Goal: Find specific page/section: Find specific page/section

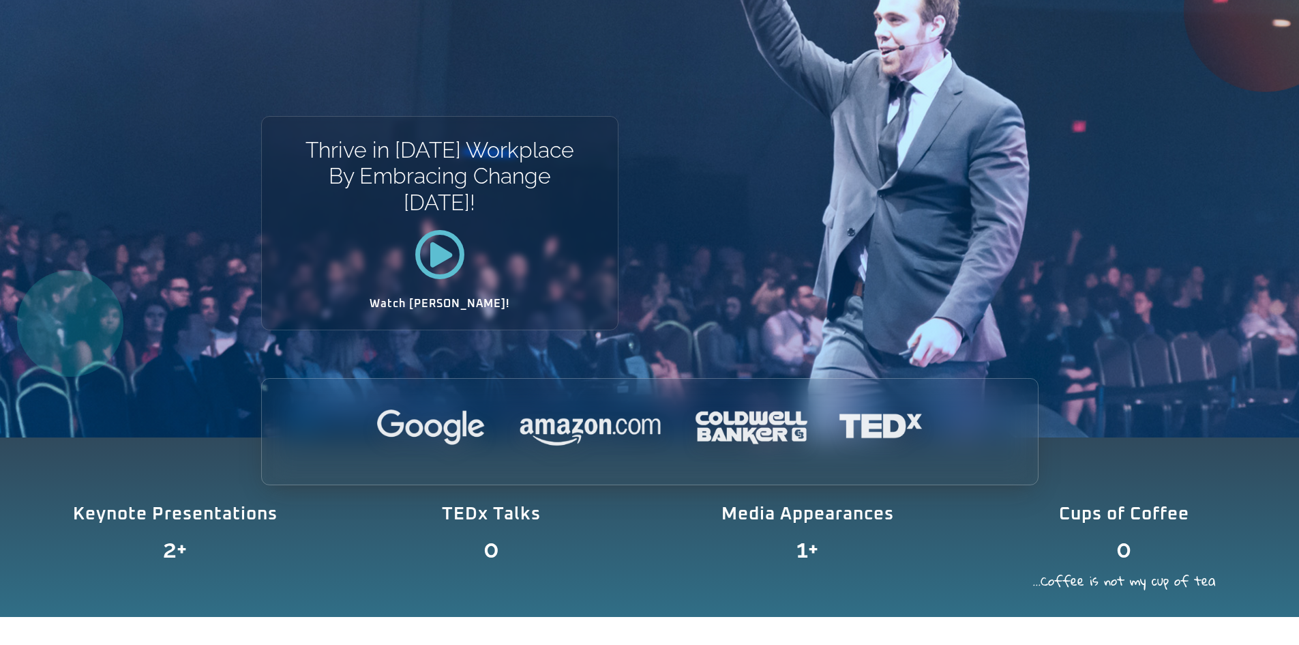
scroll to position [205, 0]
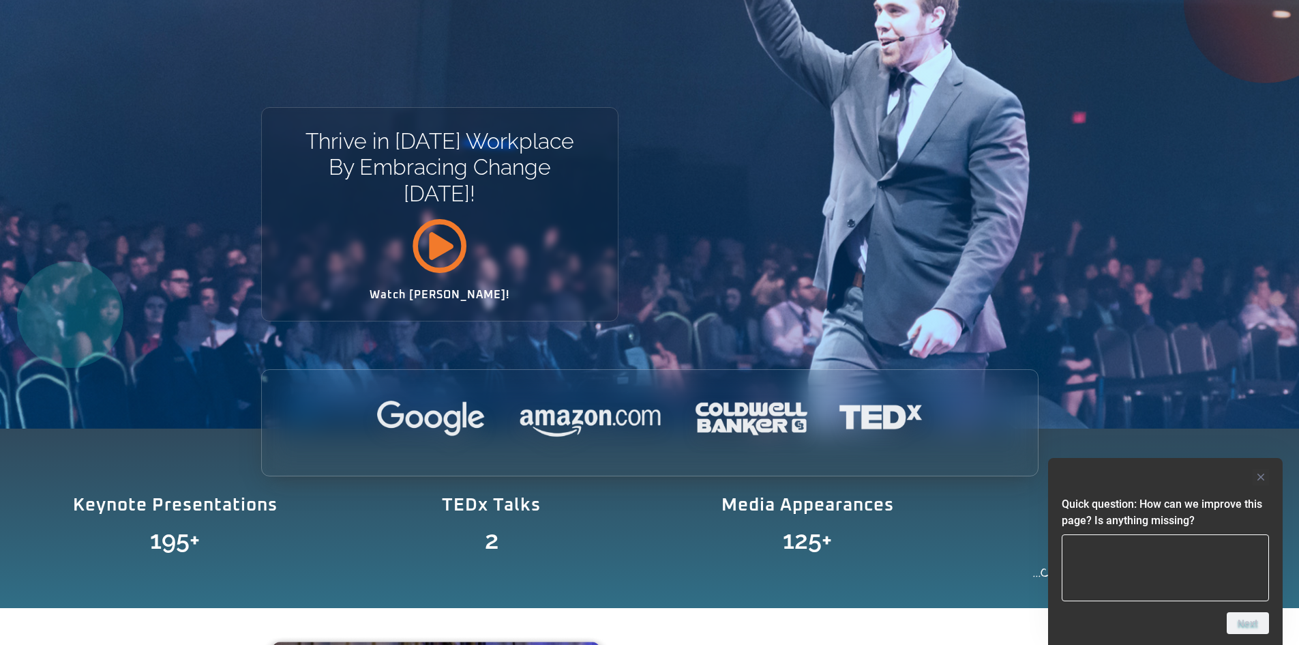
click at [439, 244] on icon at bounding box center [439, 245] width 55 height 55
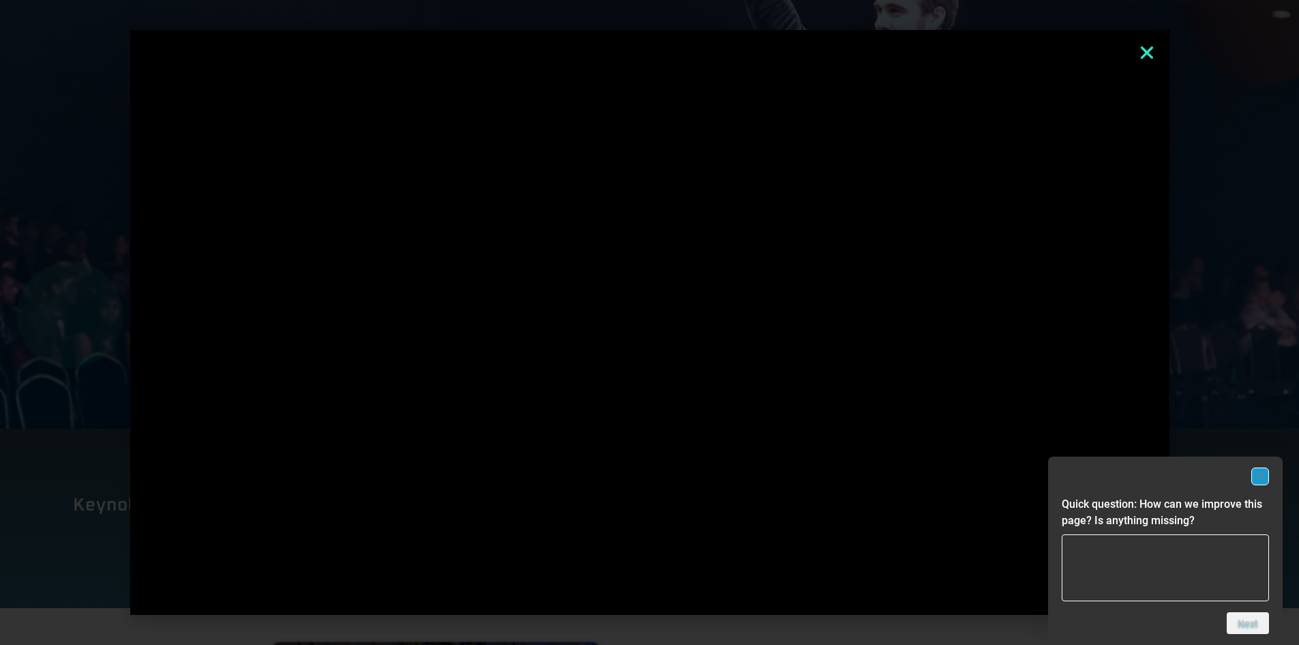
click at [1261, 474] on rect "Hide survey" at bounding box center [1260, 476] width 16 height 16
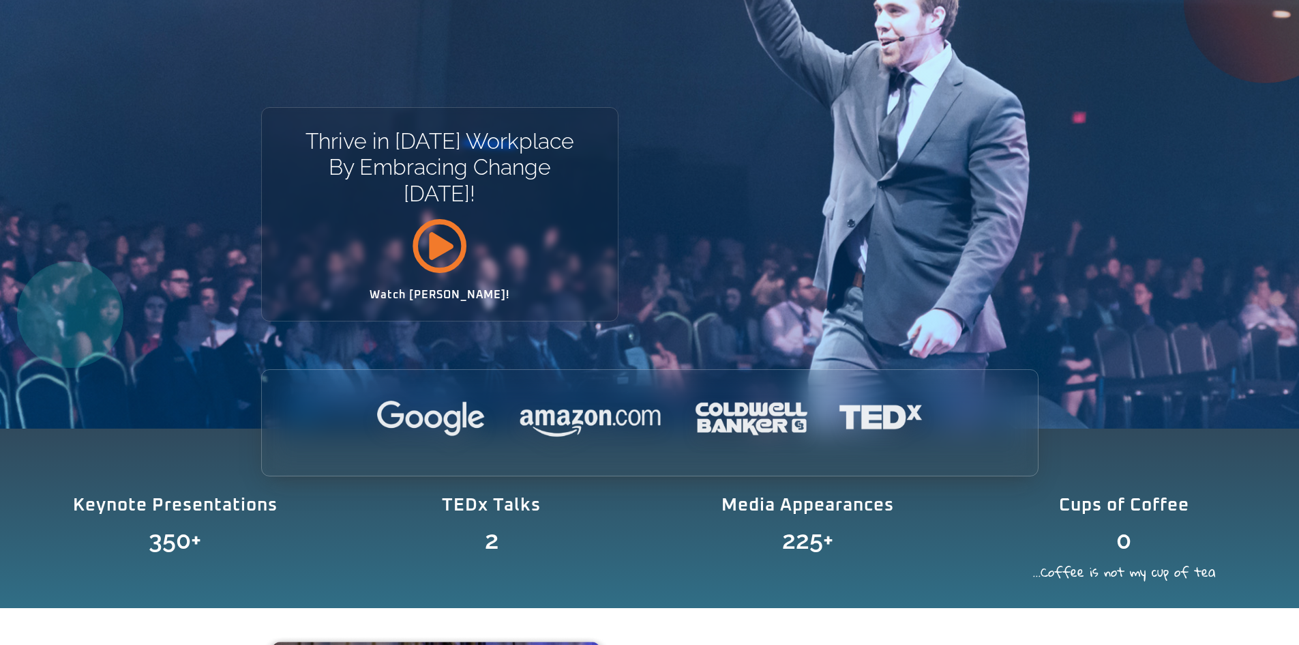
click at [443, 243] on icon at bounding box center [439, 245] width 55 height 55
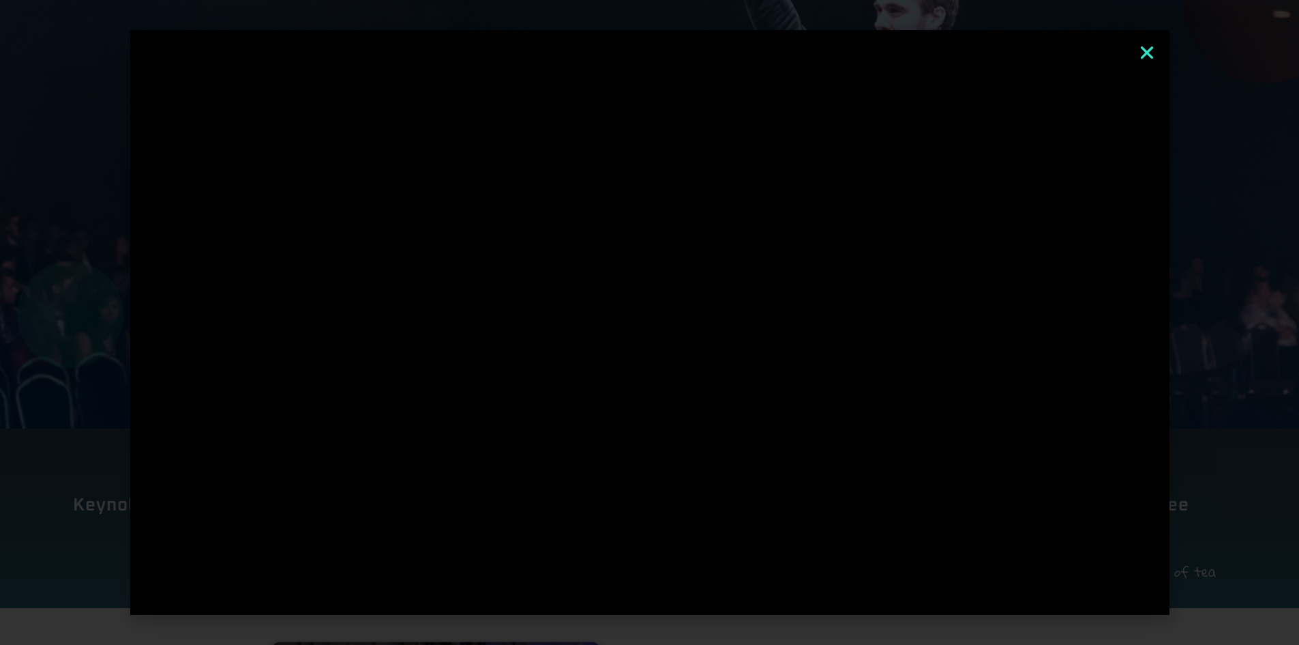
click at [1148, 54] on icon "Close" at bounding box center [1148, 53] width 18 height 18
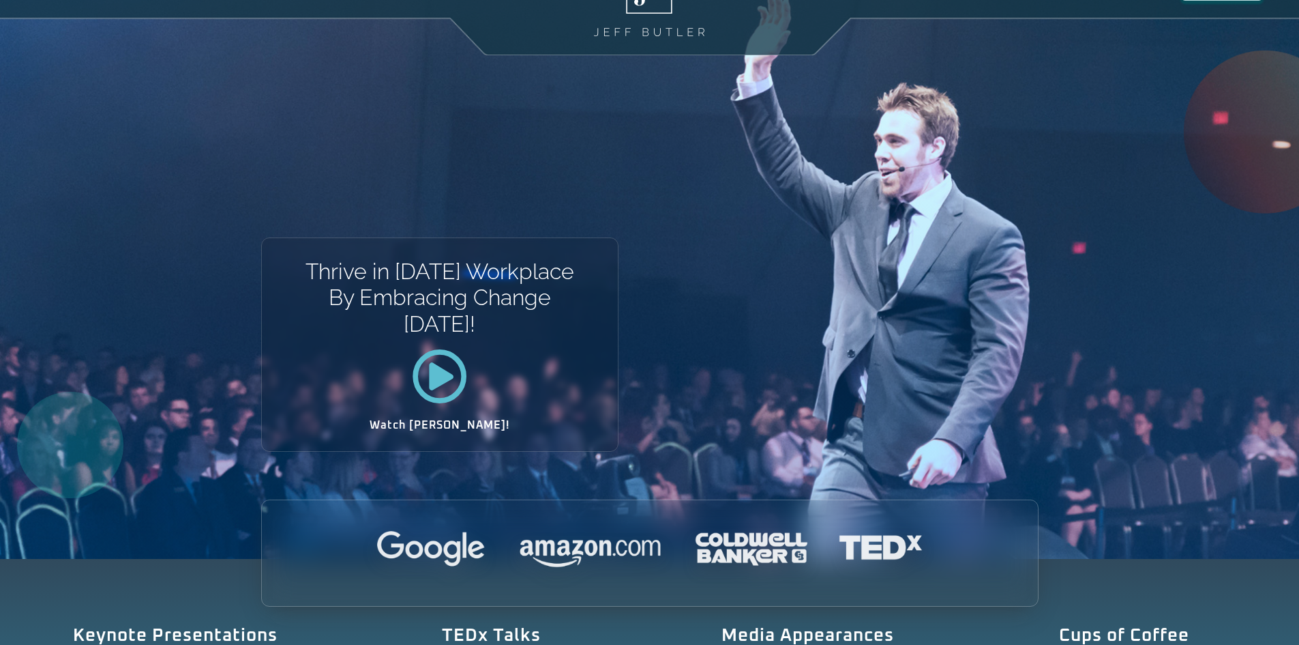
scroll to position [0, 0]
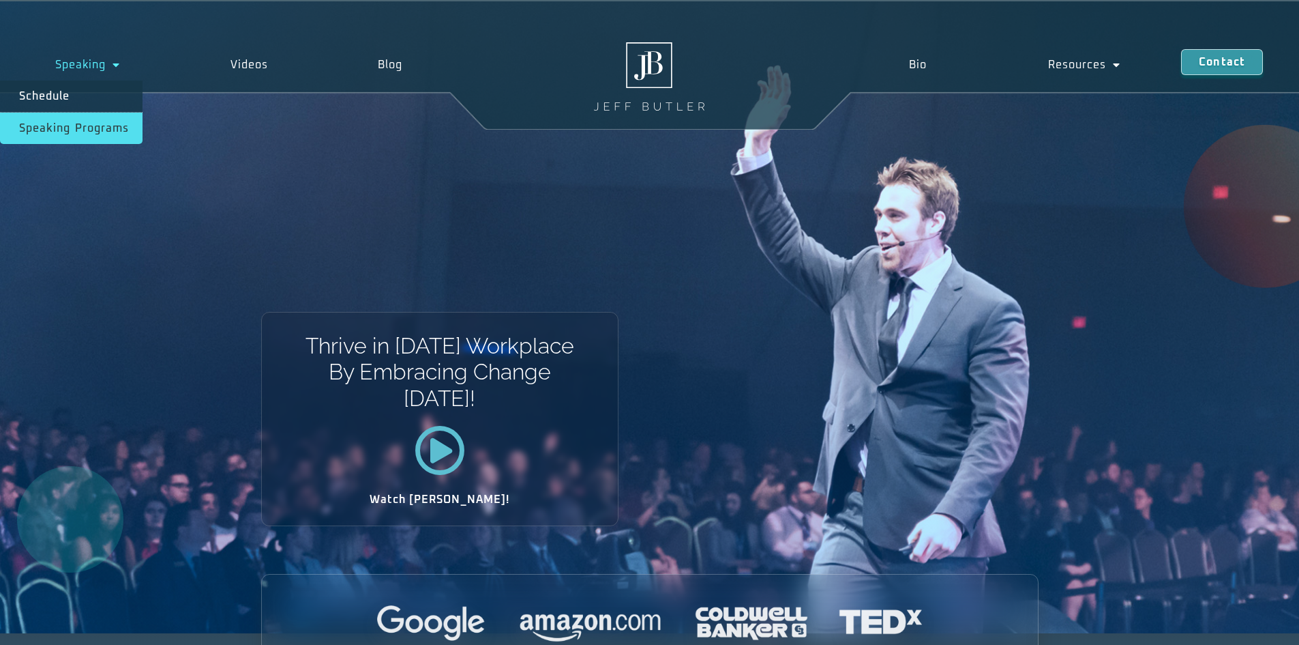
click at [104, 132] on link "Speaking Programs" at bounding box center [71, 128] width 143 height 31
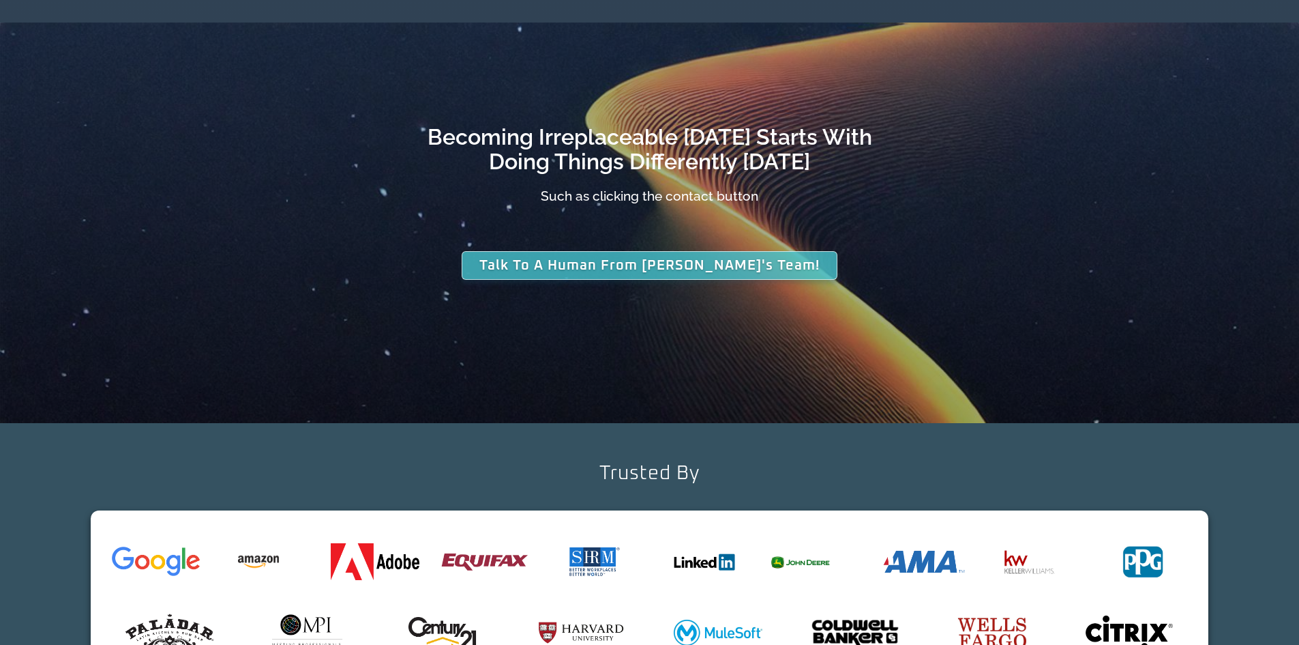
scroll to position [4161, 0]
